Goal: Task Accomplishment & Management: Manage account settings

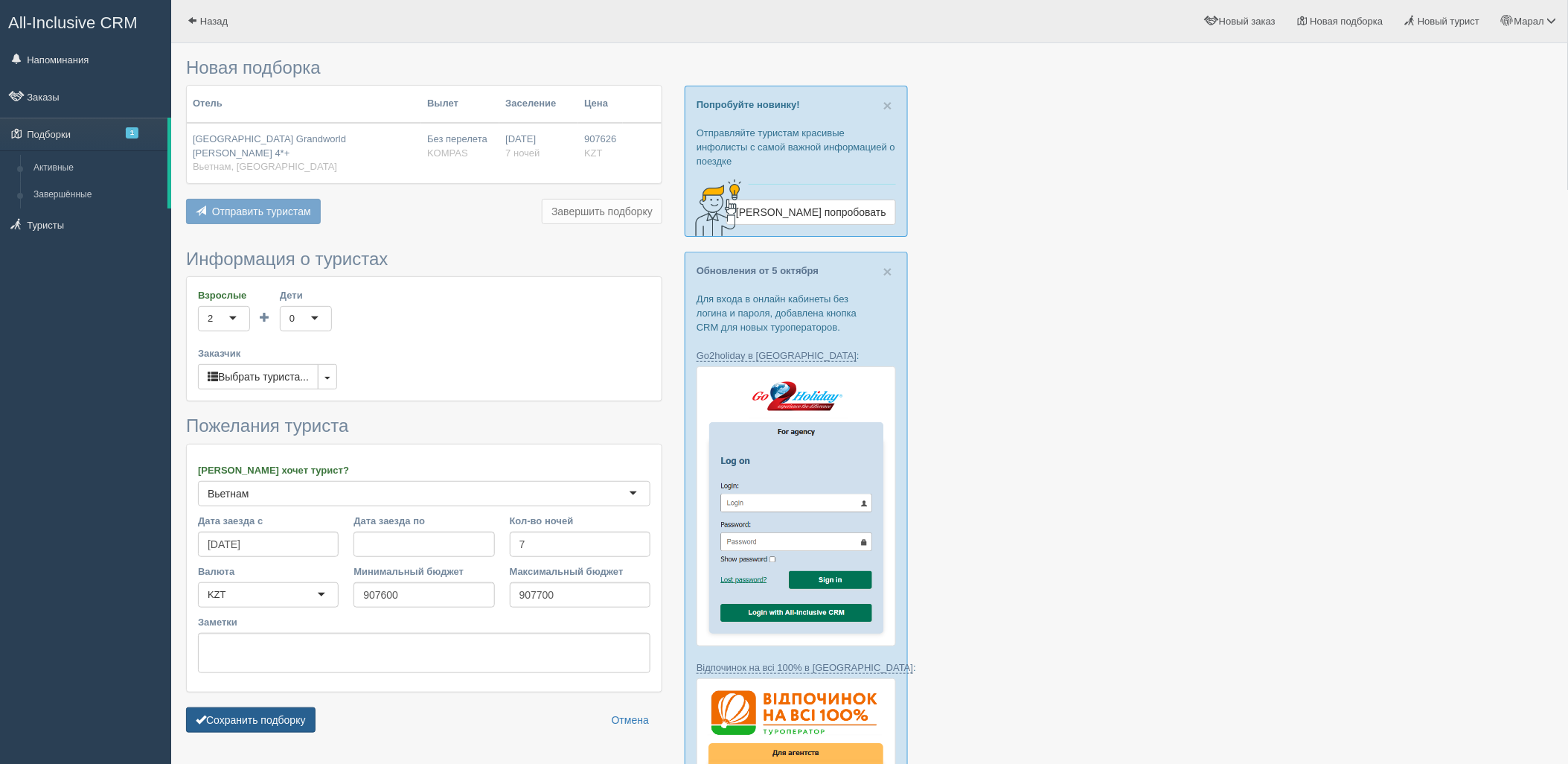
click at [308, 712] on button "Сохранить подборку" at bounding box center [250, 719] width 129 height 25
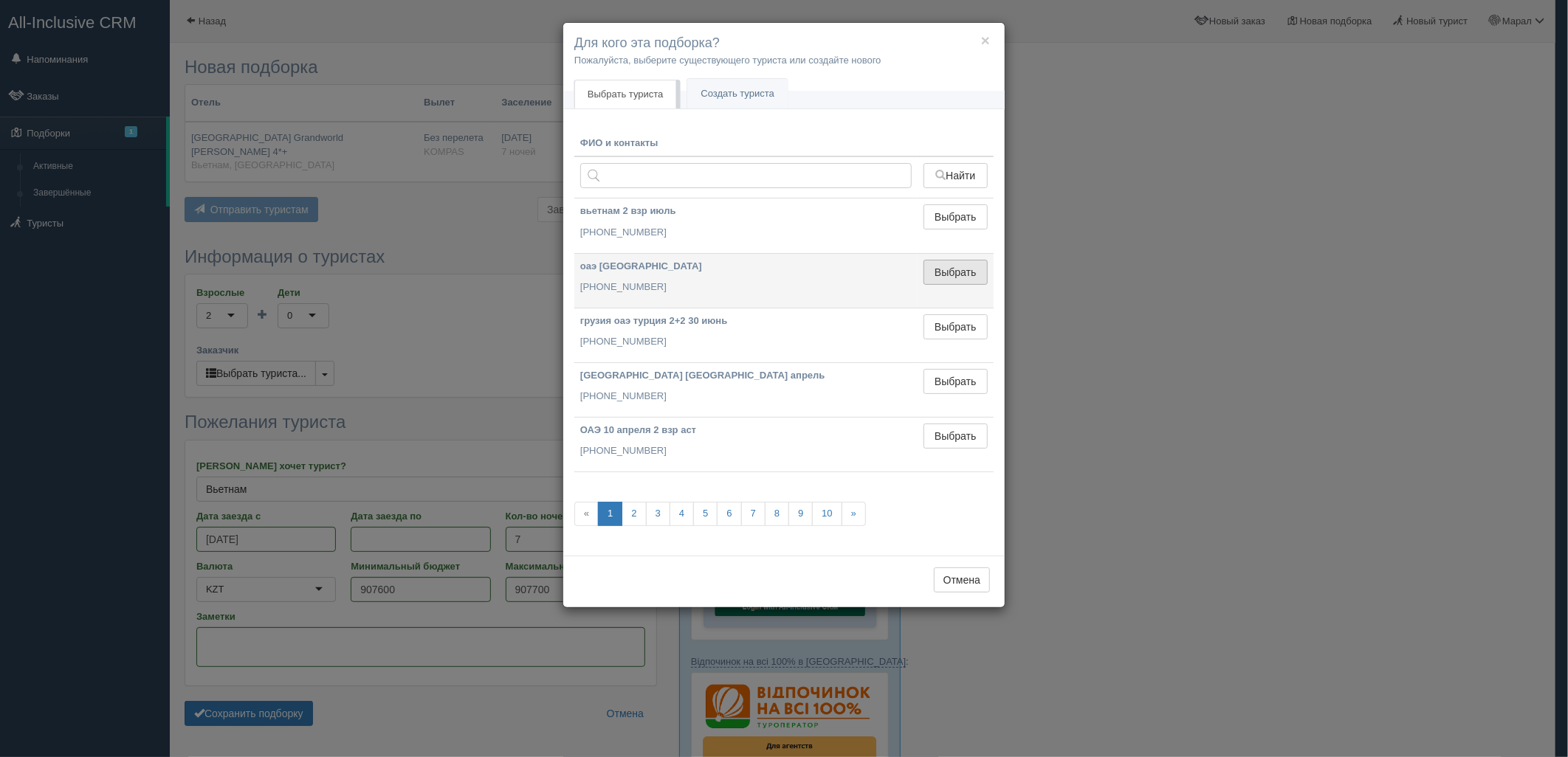
click at [957, 284] on button "Выбрать" at bounding box center [955, 272] width 64 height 25
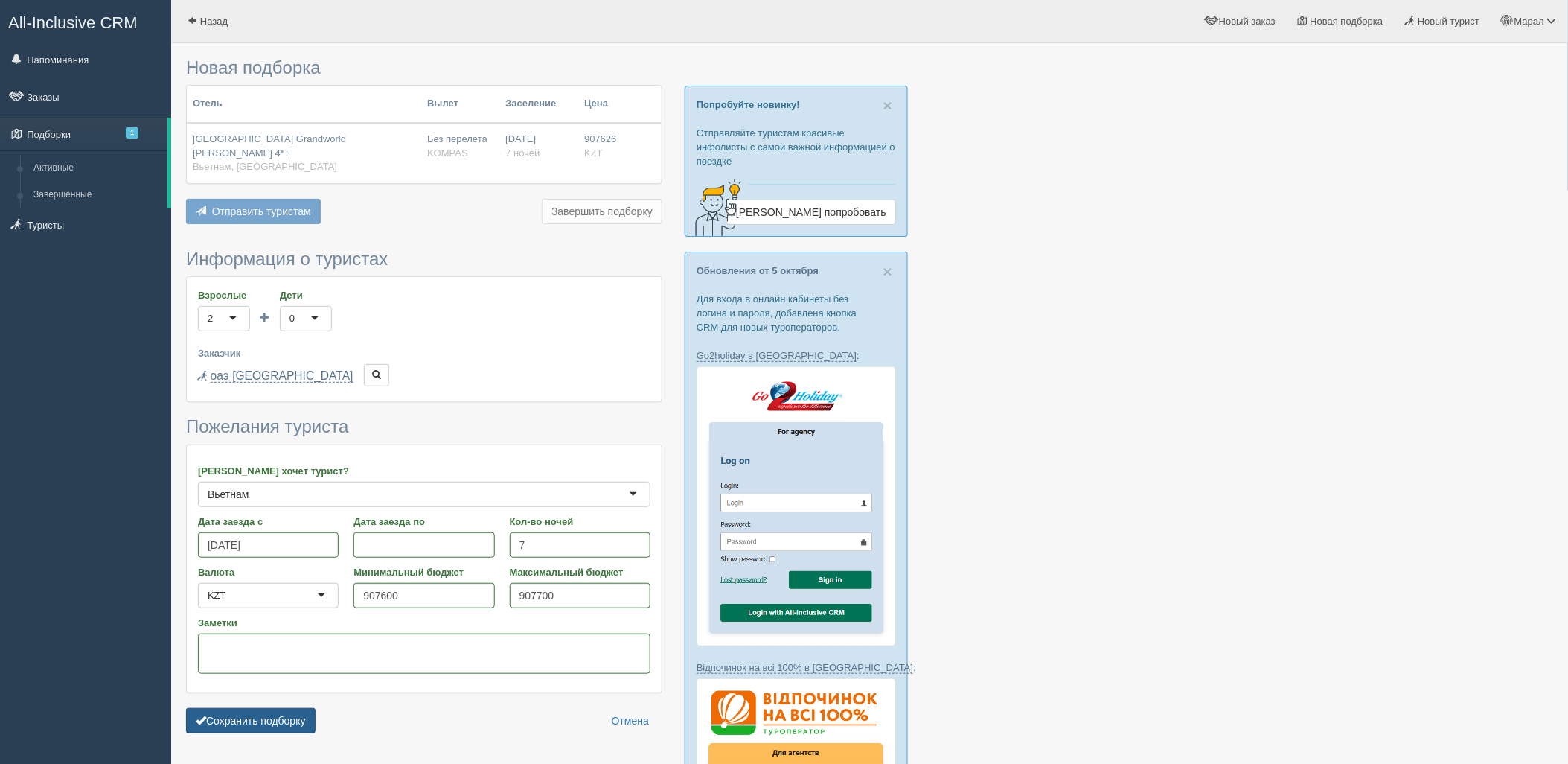
click at [213, 708] on button "Сохранить подборку" at bounding box center [250, 720] width 129 height 25
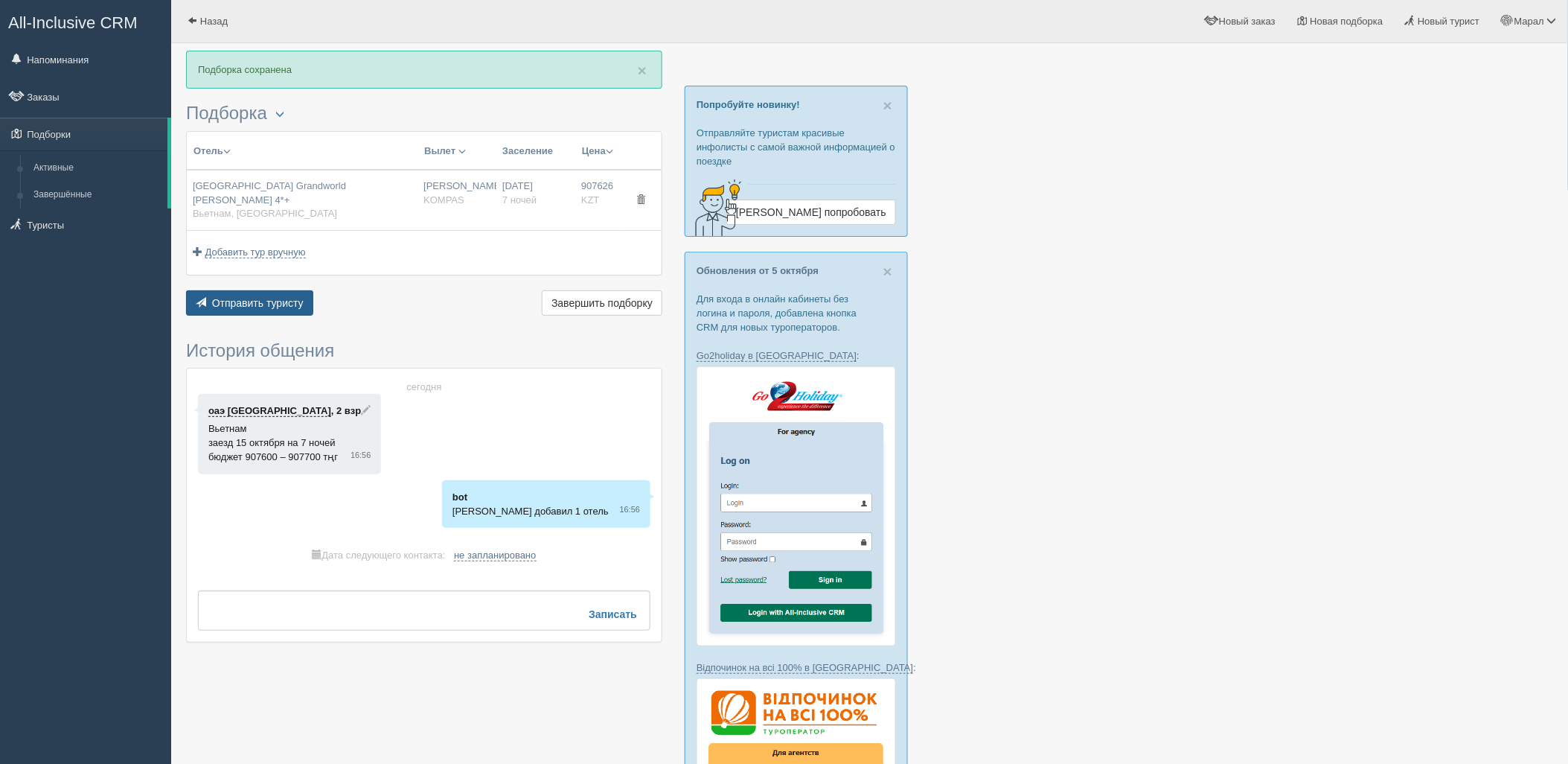
click at [236, 297] on span "Отправить туристу" at bounding box center [258, 303] width 91 height 12
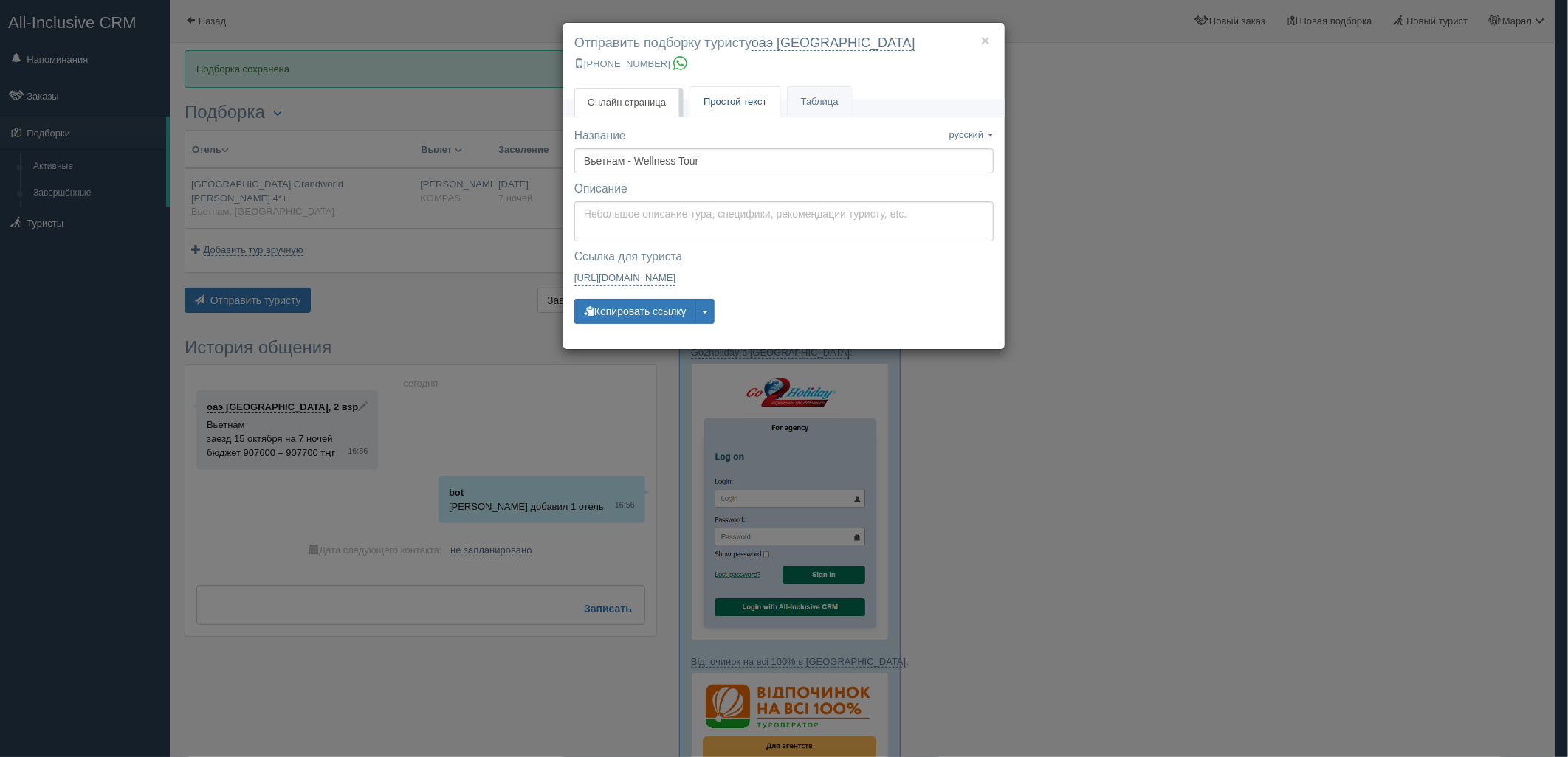
click at [737, 100] on span "Простой текст" at bounding box center [735, 100] width 63 height 11
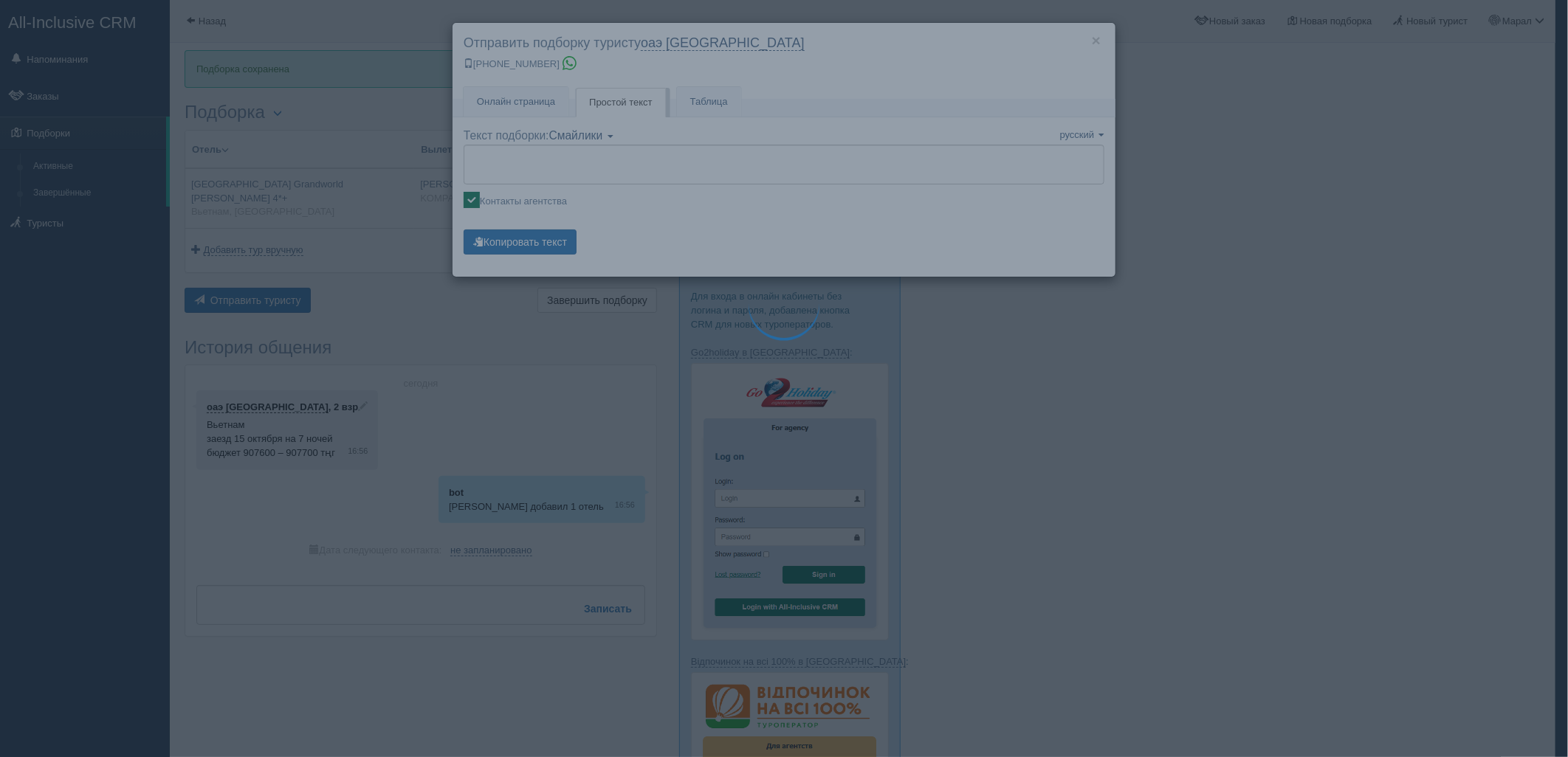
type textarea "🌞 Добрый день! Предлагаем Вам рассмотреть следующие варианты: 🌎 Вьетнам, Фукуок…"
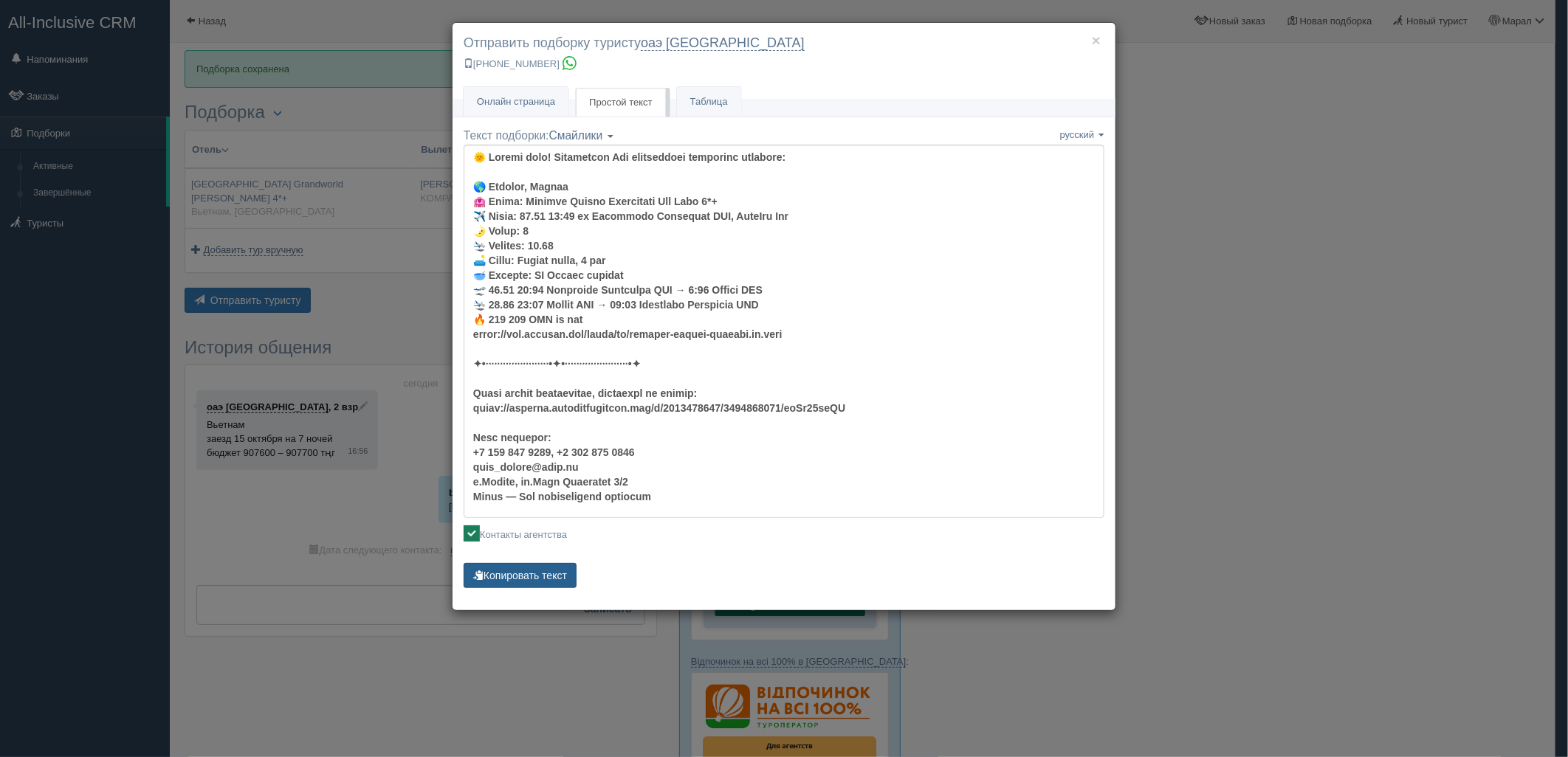
click at [529, 579] on button "Копировать текст" at bounding box center [520, 575] width 113 height 25
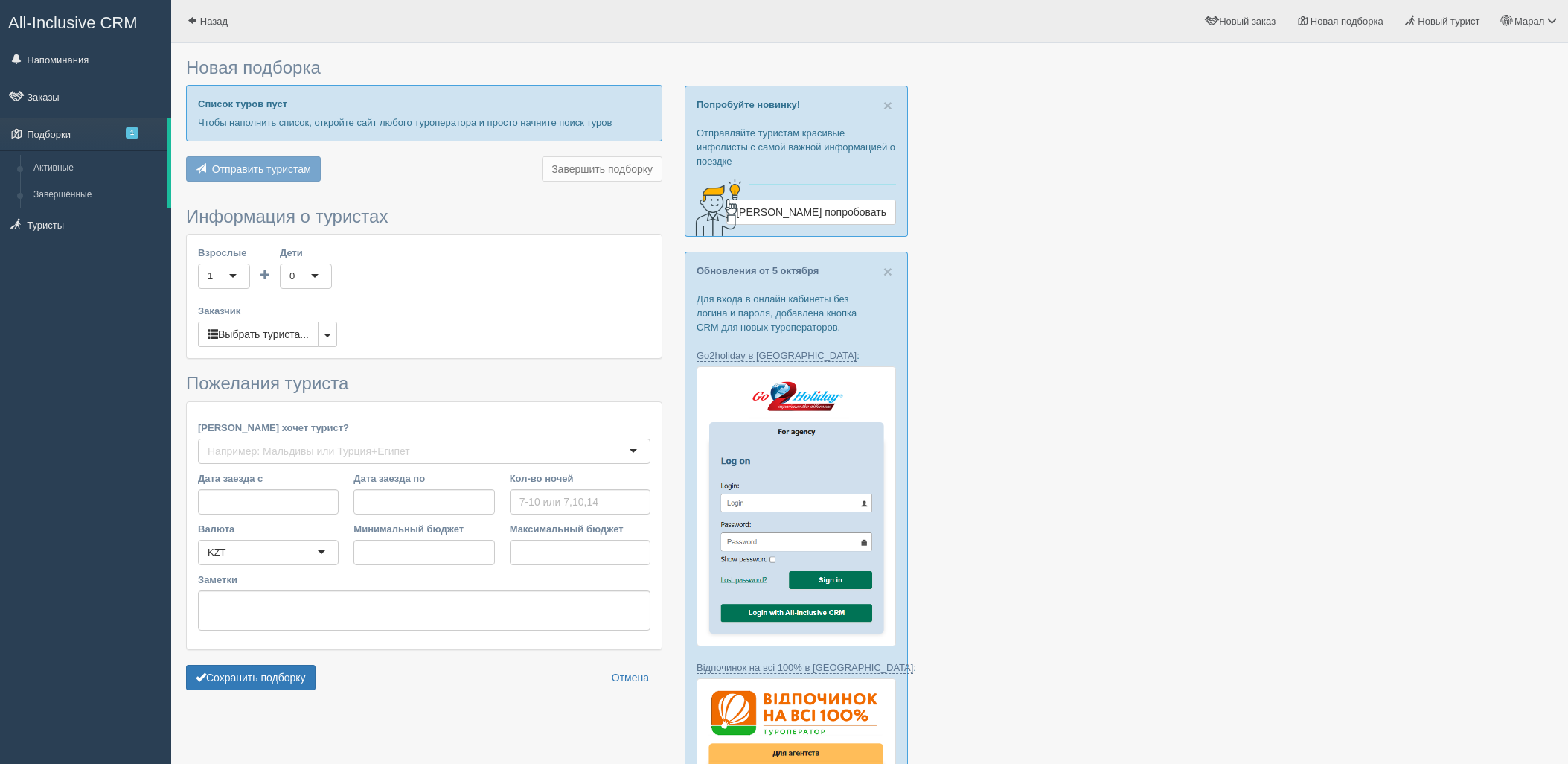
type input "7"
type input "907600"
type input "907700"
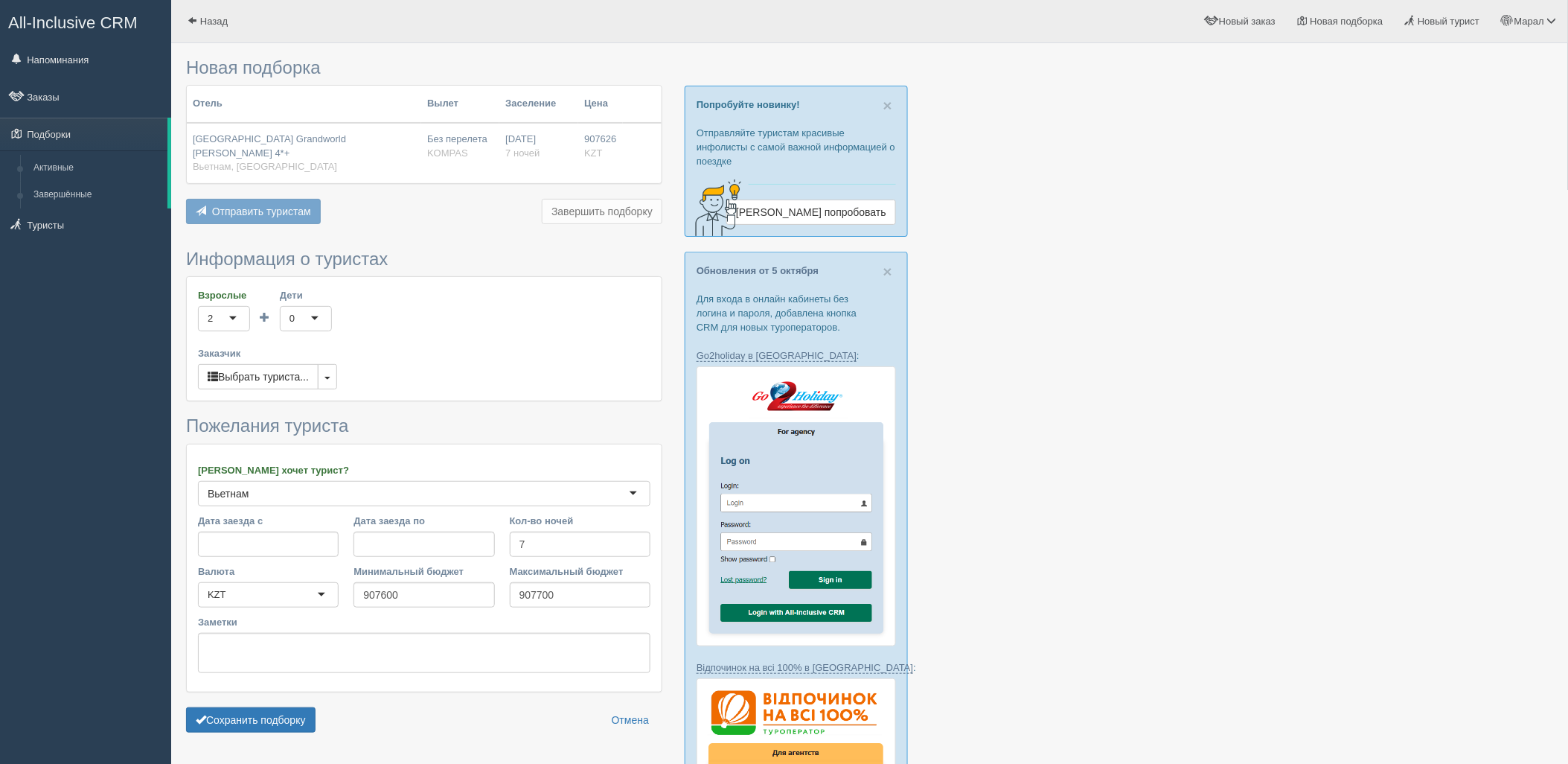
drag, startPoint x: 66, startPoint y: 165, endPoint x: 156, endPoint y: 325, distance: 183.6
click at [66, 166] on link "Активные" at bounding box center [97, 168] width 141 height 27
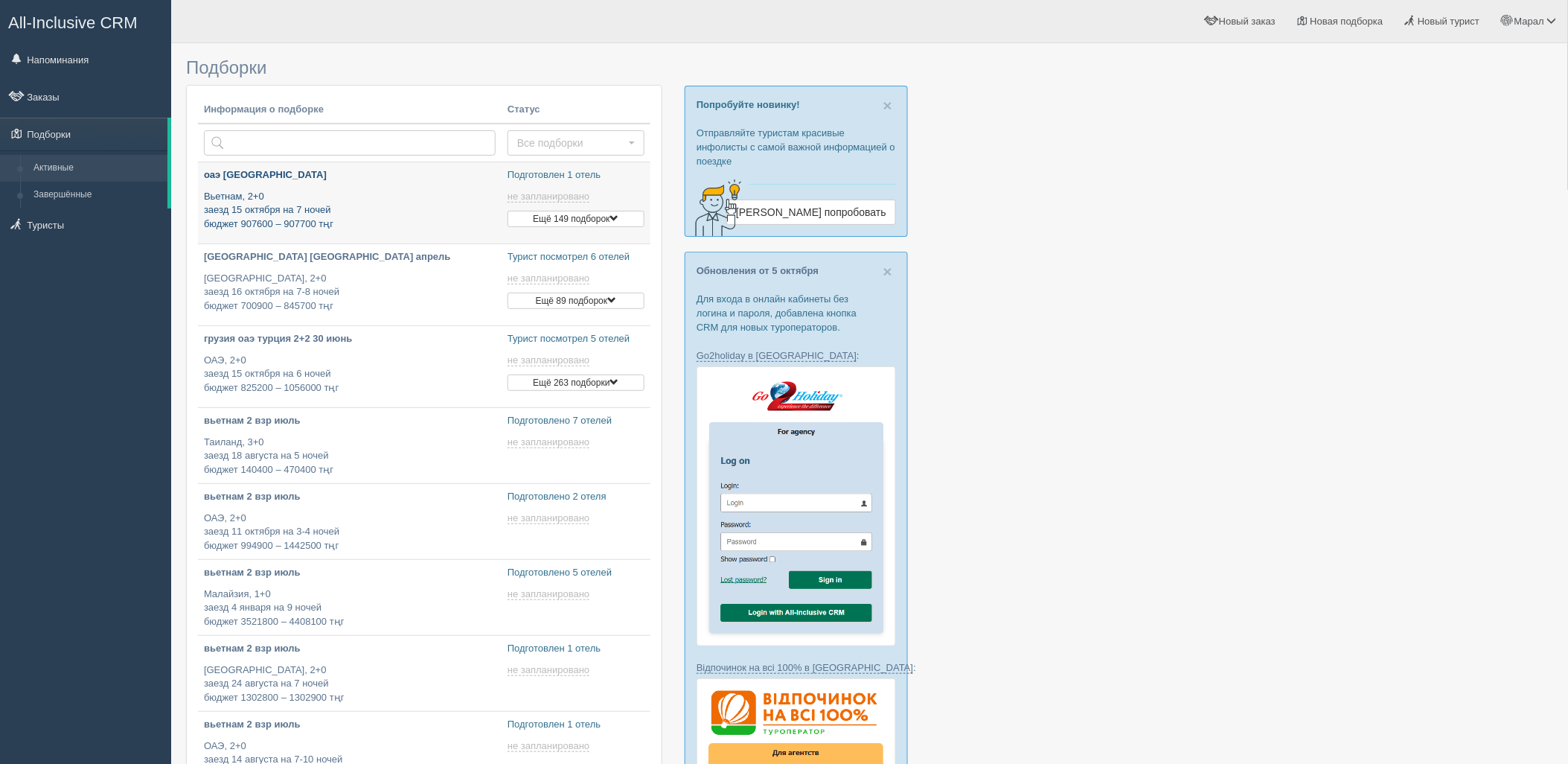
type input "2025-10-11 16:20"
type input "[DATE] 16:55"
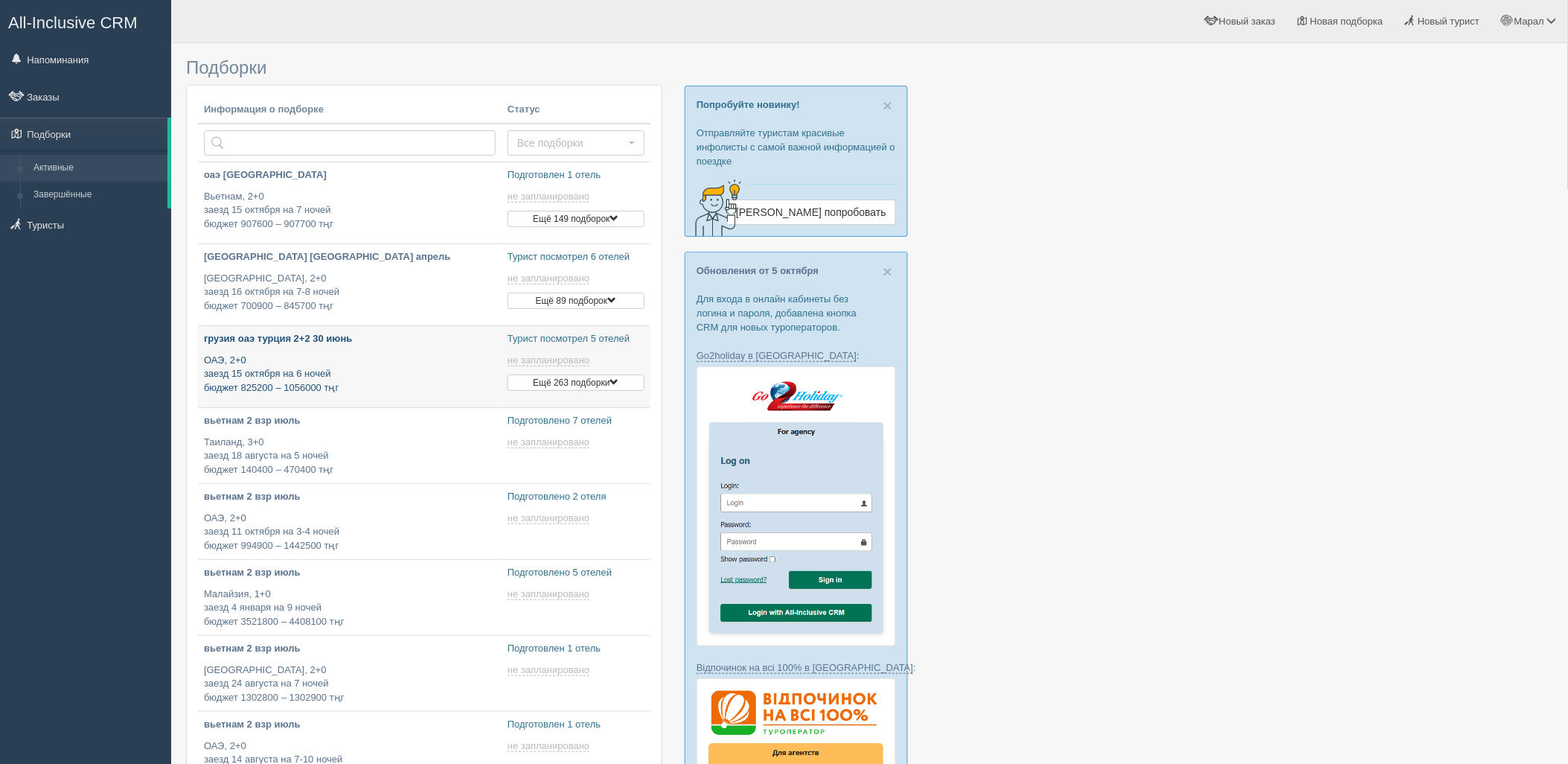
type input "2025-10-11 16:10"
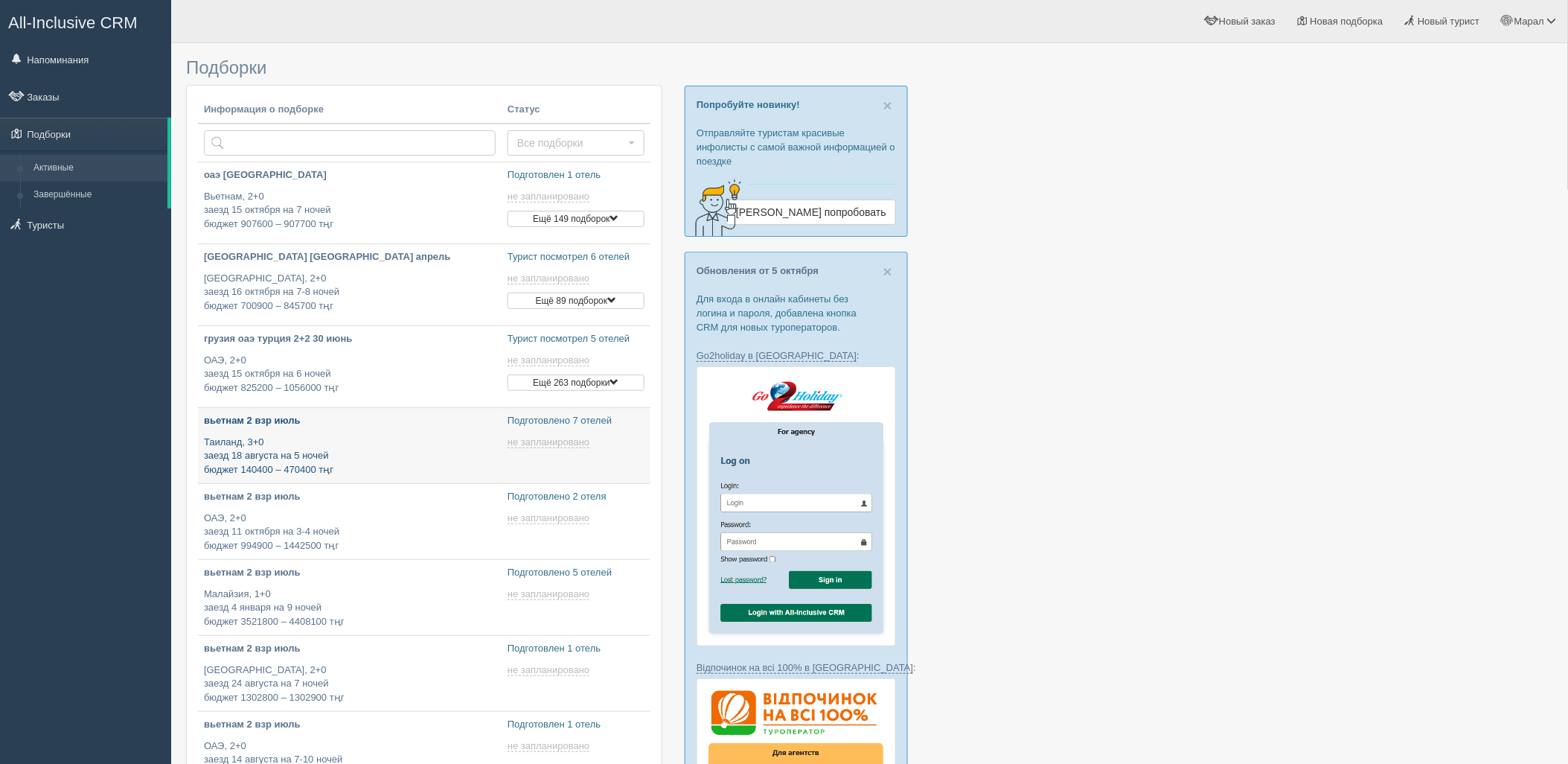
type input "2025-10-11 11:40"
type input "2025-10-11 12:30"
type input "2025-10-11 17:55"
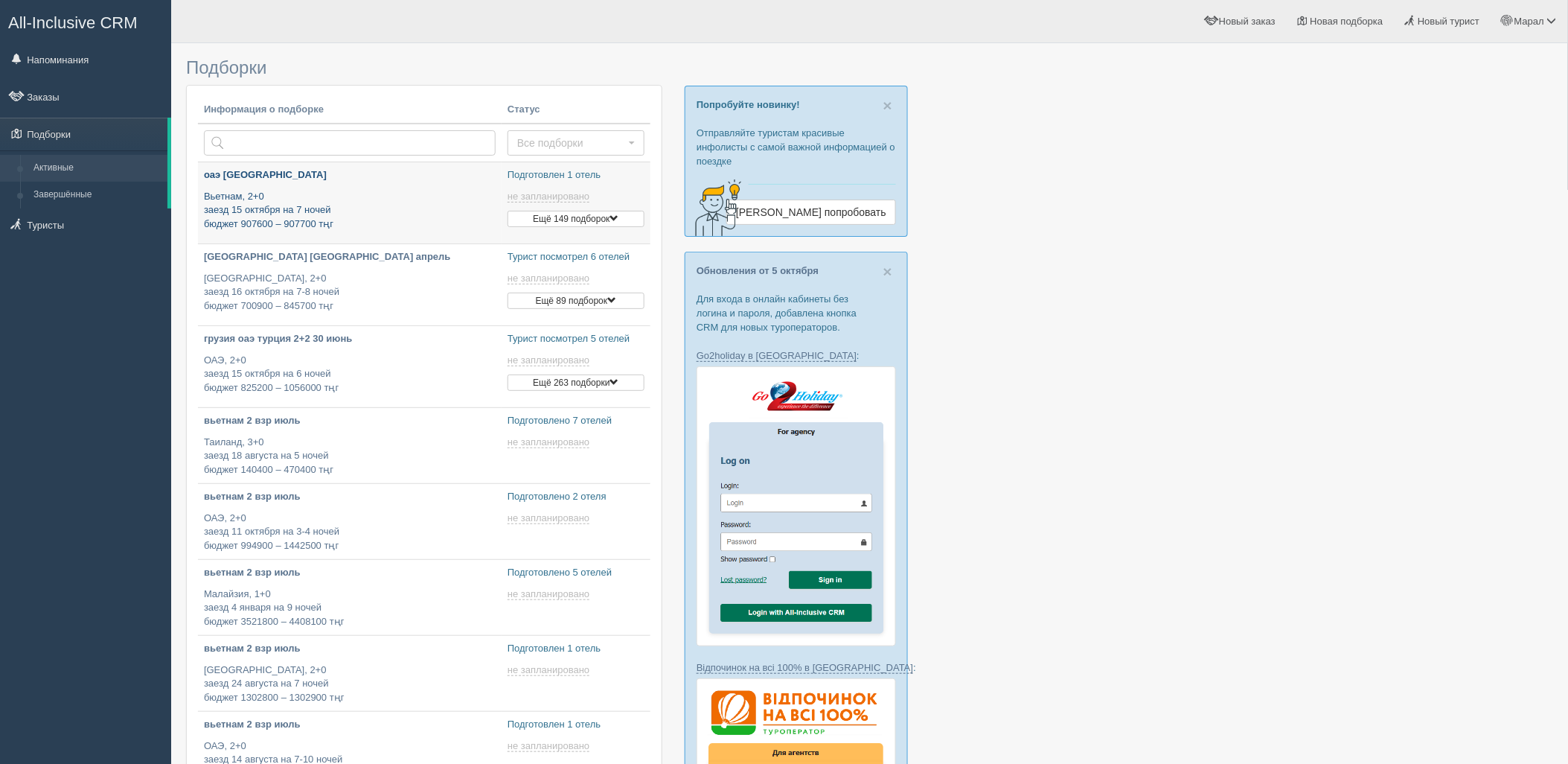
click at [351, 209] on p "Вьетнам, 2+0 заезд 15 октября на 7 ночей бюджет 907600 – 907700 тңг" at bounding box center [350, 211] width 292 height 42
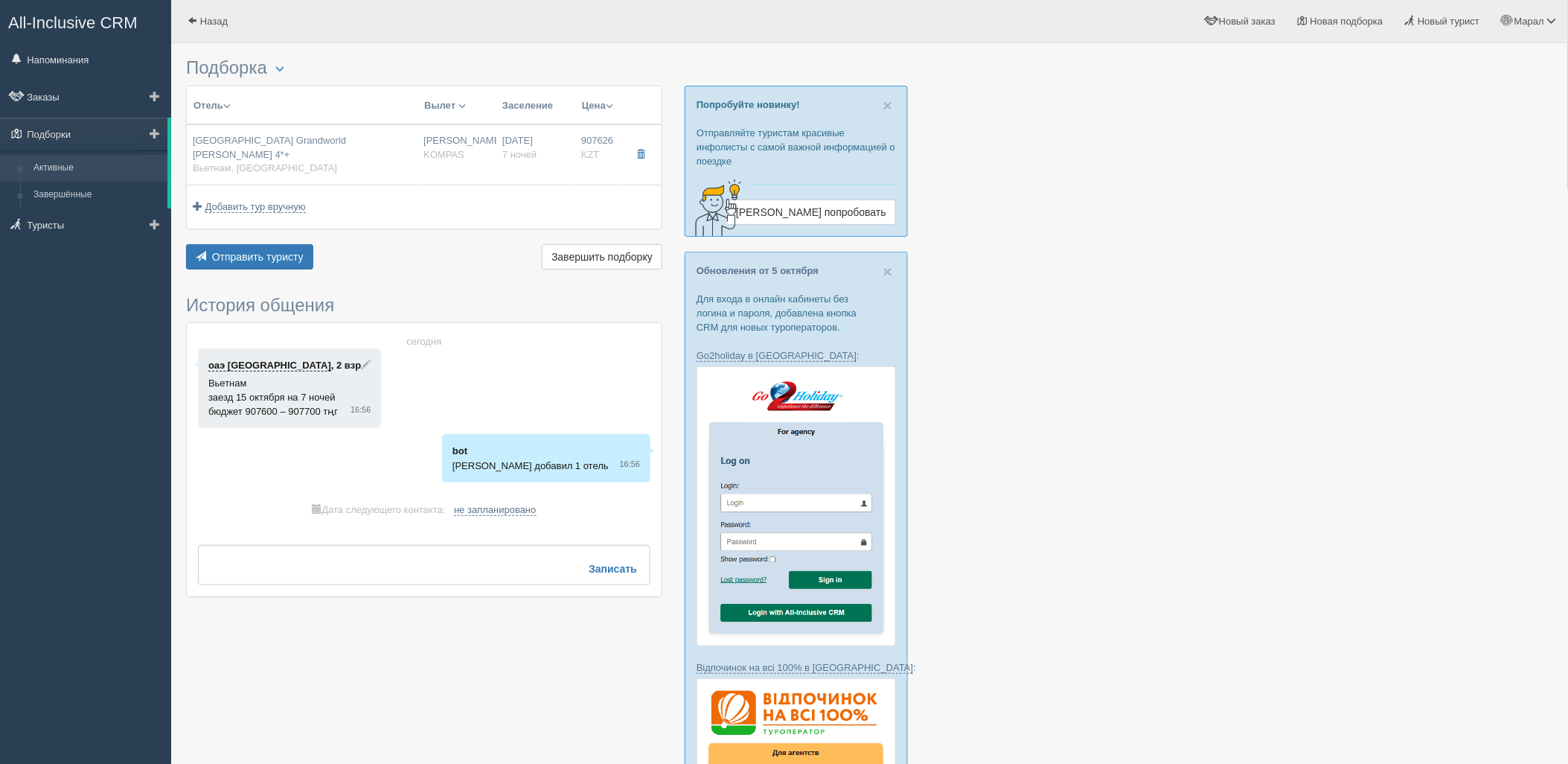
click at [45, 168] on link "Активные" at bounding box center [97, 168] width 141 height 27
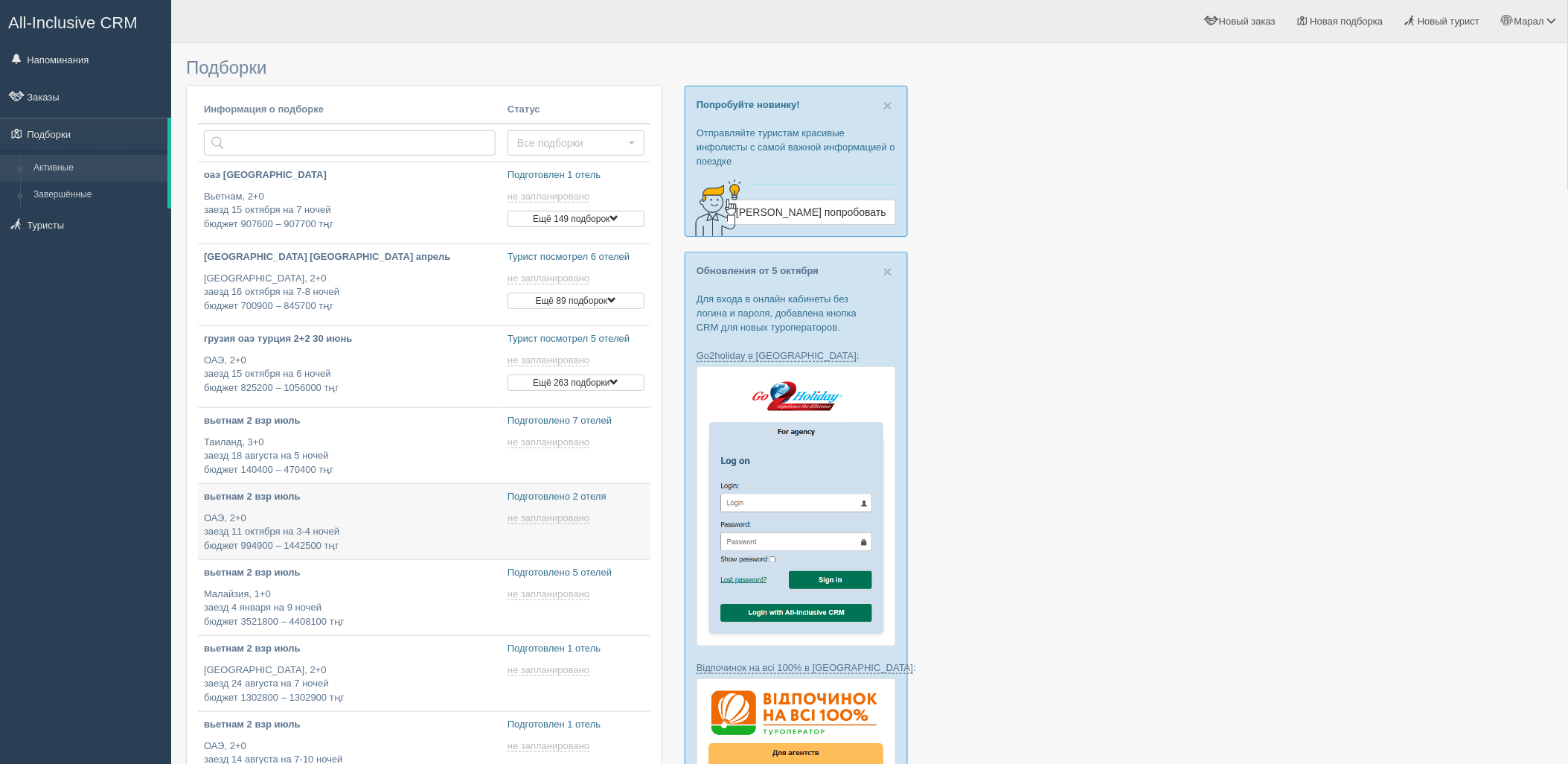
type input "[DATE] 12:30"
type input "[DATE] 11:40"
type input "[DATE] 16:10"
type input "[DATE] 16:20"
